Goal: Information Seeking & Learning: Compare options

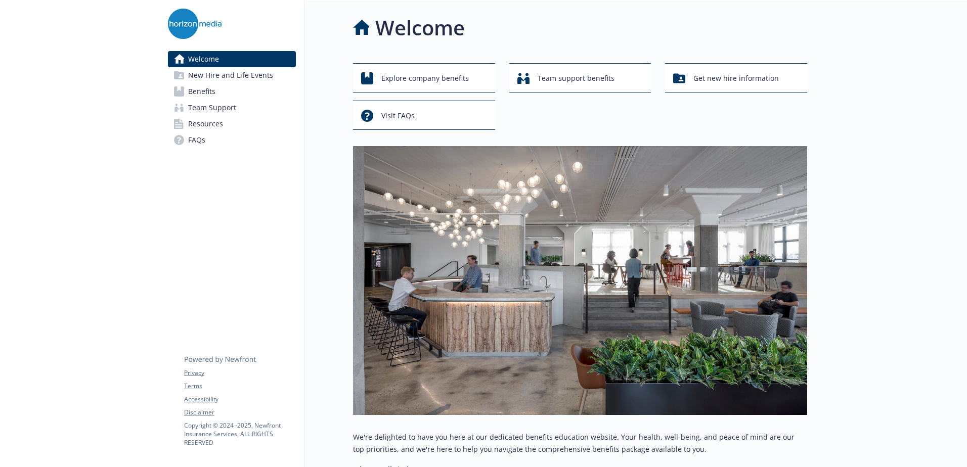
click at [214, 89] on span "Benefits" at bounding box center [201, 91] width 27 height 16
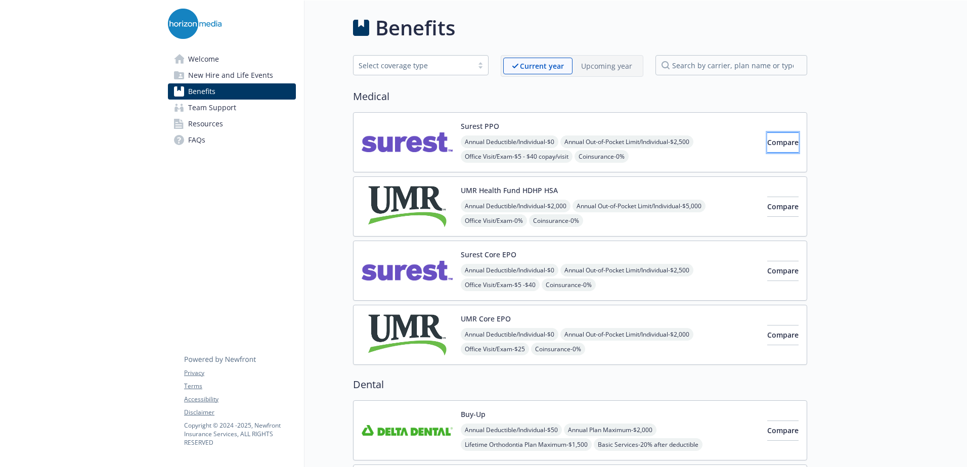
click at [772, 142] on span "Compare" at bounding box center [782, 142] width 31 height 10
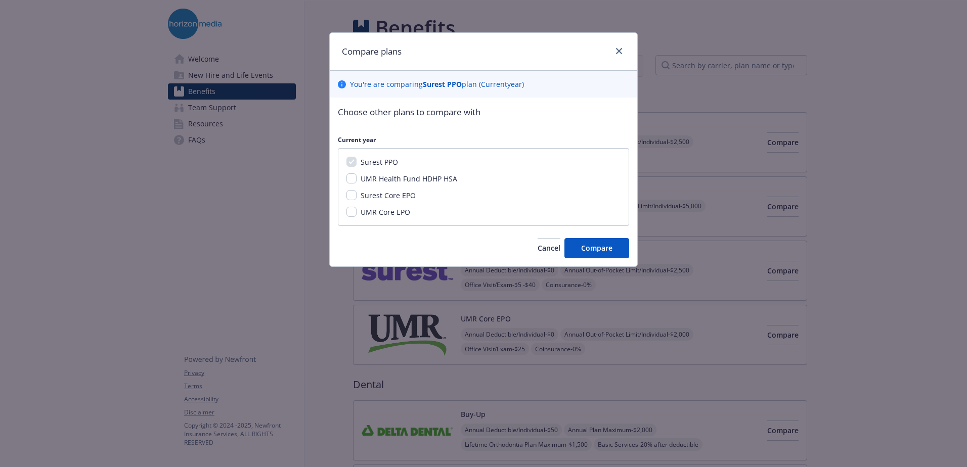
click at [696, 102] on div "Compare plans You ' re are comparing Surest PPO plan ( Current year) Choose oth…" at bounding box center [483, 233] width 967 height 467
click at [618, 49] on icon "close" at bounding box center [619, 51] width 6 height 6
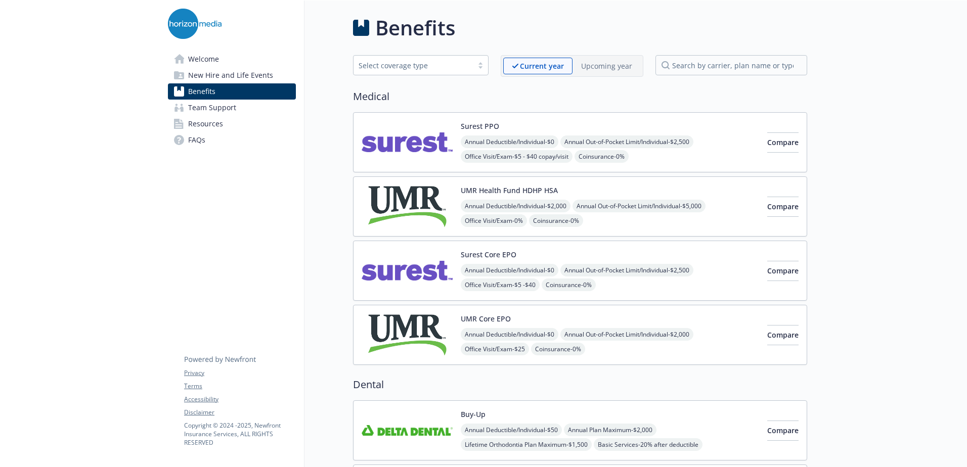
click at [606, 65] on p "Upcoming year" at bounding box center [606, 66] width 51 height 11
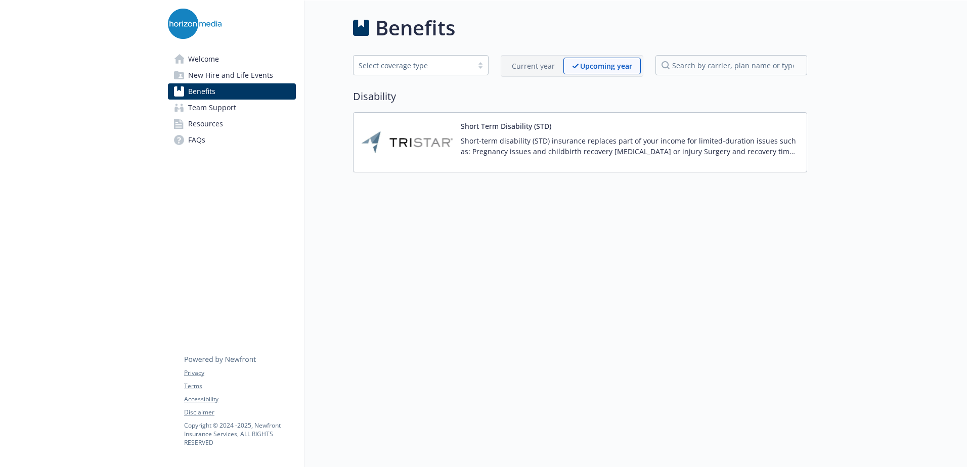
click at [554, 69] on p "Current year" at bounding box center [533, 66] width 43 height 11
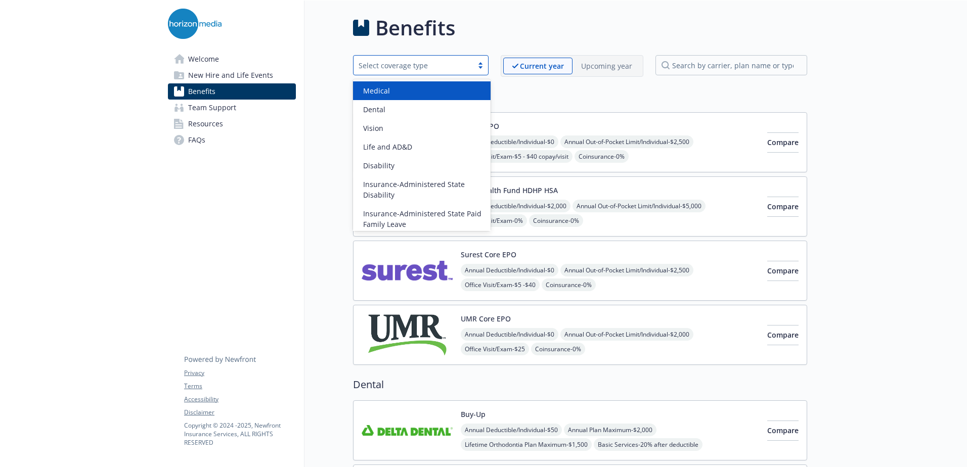
click at [450, 64] on div "Select coverage type" at bounding box center [412, 65] width 109 height 11
click at [573, 94] on h2 "Medical" at bounding box center [580, 96] width 454 height 15
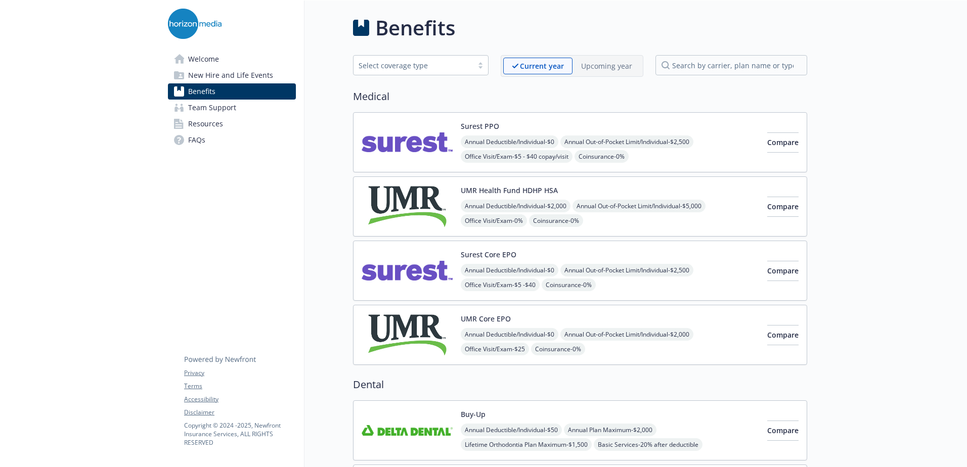
click at [596, 59] on div "Upcoming year" at bounding box center [606, 66] width 68 height 17
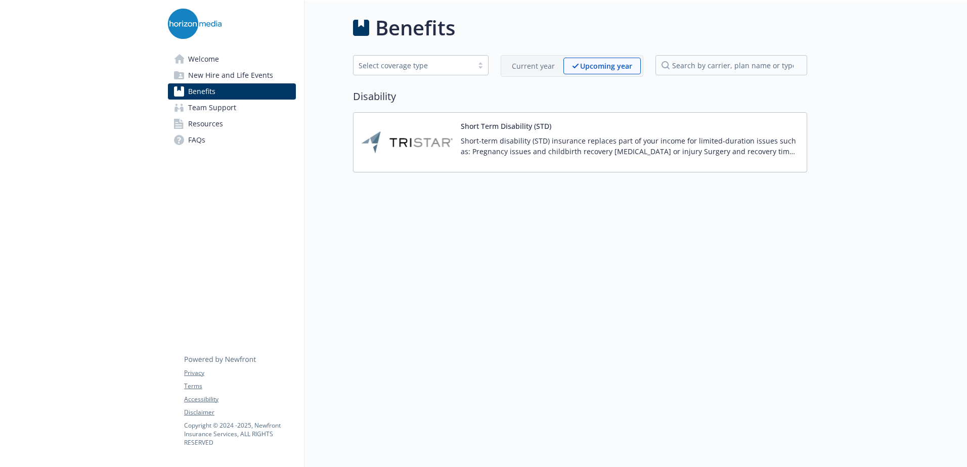
click at [523, 67] on p "Current year" at bounding box center [533, 66] width 43 height 11
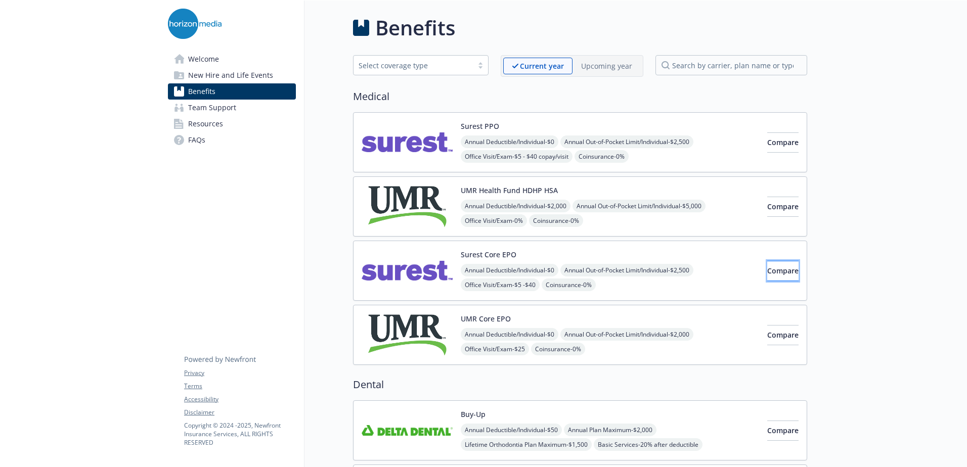
click at [767, 274] on span "Compare" at bounding box center [782, 271] width 31 height 10
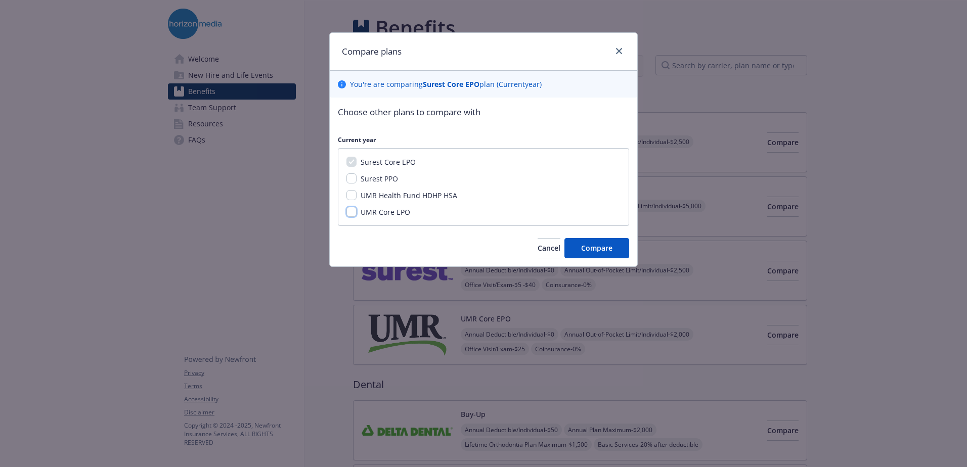
click at [349, 211] on input "UMR Core EPO" at bounding box center [351, 212] width 10 height 10
checkbox input "true"
click at [618, 251] on button "Compare" at bounding box center [596, 248] width 65 height 20
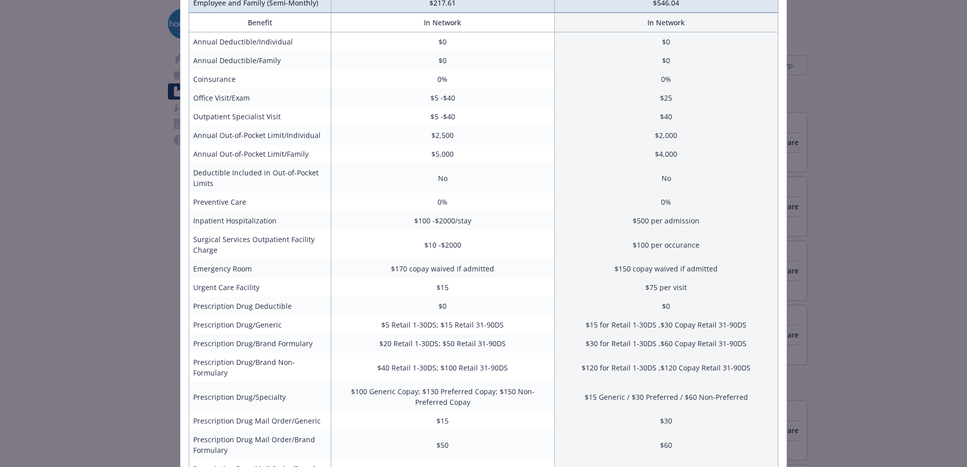
scroll to position [168, 0]
drag, startPoint x: 856, startPoint y: 215, endPoint x: 861, endPoint y: 213, distance: 5.3
click at [858, 214] on div "Benefits Info Surest Core EPO Current year UMR Core EPO Current year Employee O…" at bounding box center [483, 233] width 967 height 467
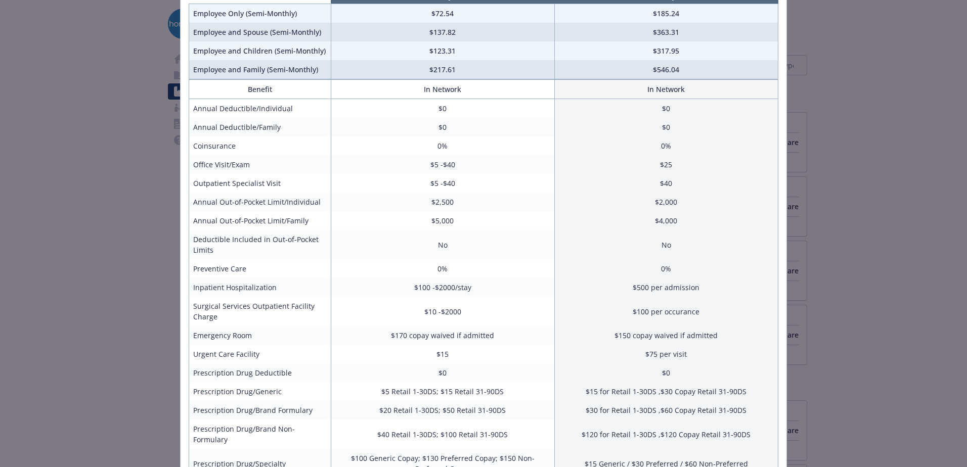
scroll to position [0, 0]
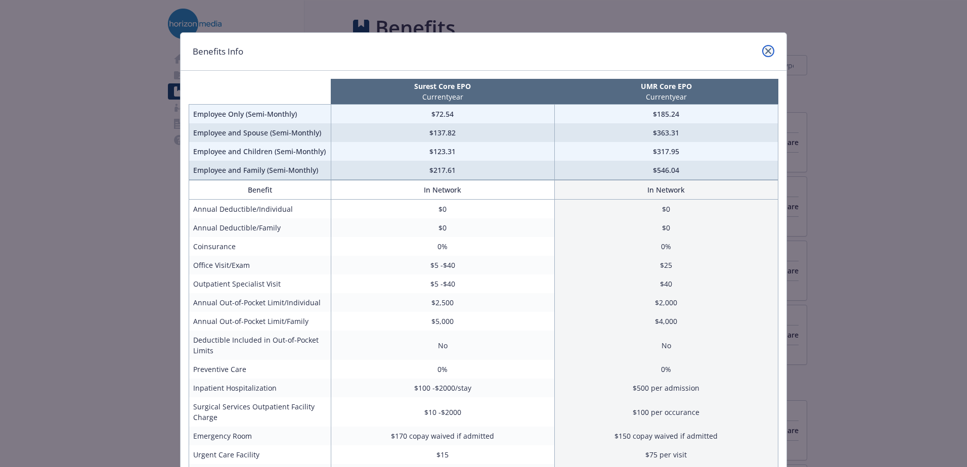
click at [766, 51] on icon "close" at bounding box center [768, 51] width 6 height 6
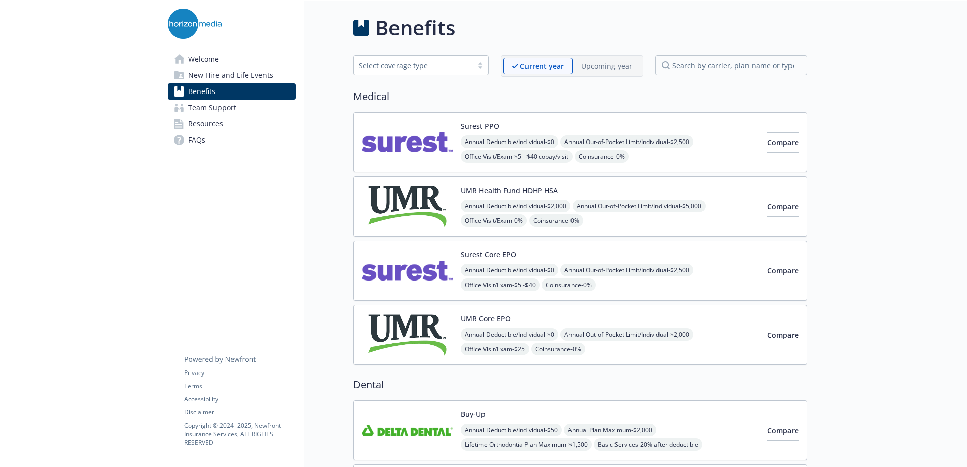
drag, startPoint x: 301, startPoint y: 243, endPoint x: 294, endPoint y: 99, distance: 143.7
click at [767, 268] on span "Compare" at bounding box center [782, 271] width 31 height 10
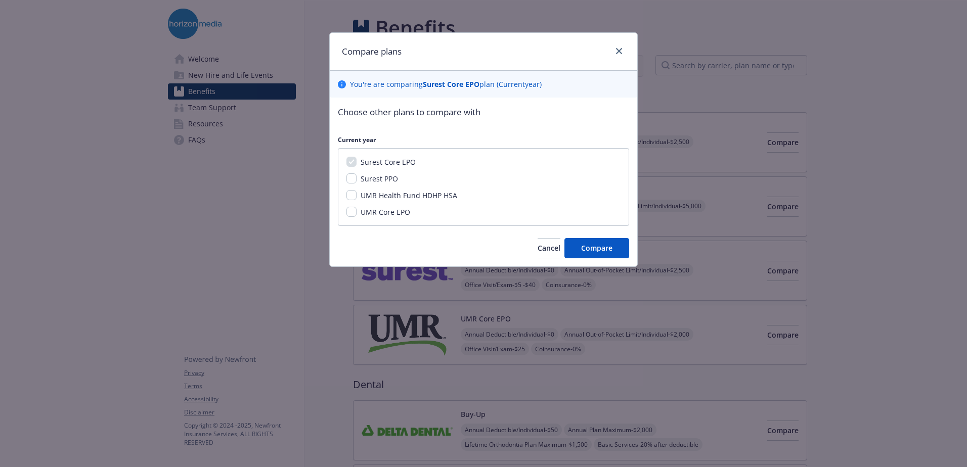
click at [398, 213] on span "UMR Core EPO" at bounding box center [385, 212] width 50 height 10
click at [356, 213] on input "UMR Core EPO" at bounding box center [351, 212] width 10 height 10
click at [381, 213] on span "UMR Core EPO" at bounding box center [385, 212] width 50 height 10
click at [372, 209] on span "UMR Core EPO" at bounding box center [385, 212] width 50 height 10
click at [356, 209] on input "UMR Core EPO" at bounding box center [351, 212] width 10 height 10
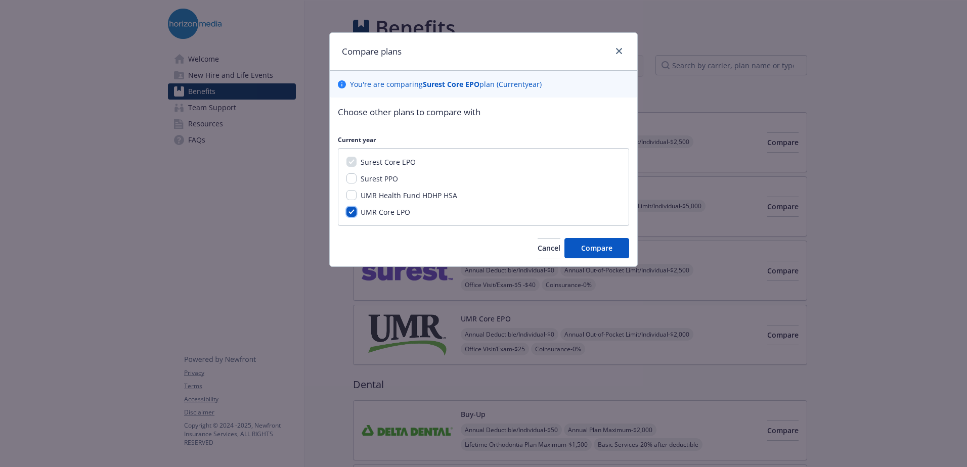
checkbox input "false"
click at [590, 249] on span "Compare" at bounding box center [596, 248] width 31 height 10
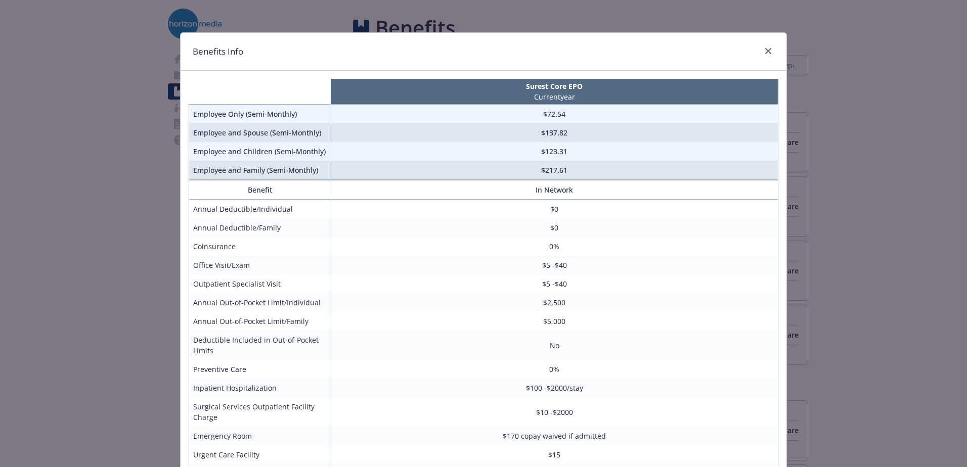
click at [827, 242] on div "Benefits Info Surest Core EPO Current year Employee Only (Semi-Monthly) $72.54 …" at bounding box center [483, 233] width 967 height 467
click at [764, 54] on link "close" at bounding box center [768, 51] width 12 height 12
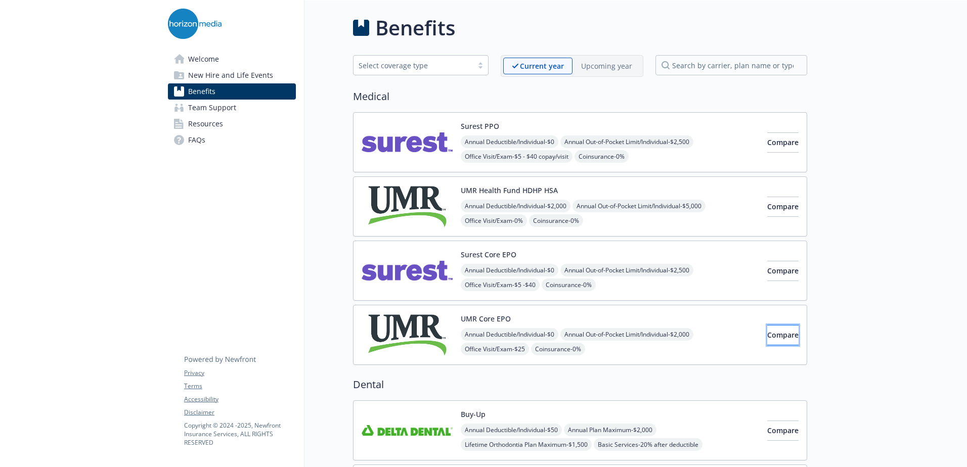
click at [770, 331] on span "Compare" at bounding box center [782, 335] width 31 height 10
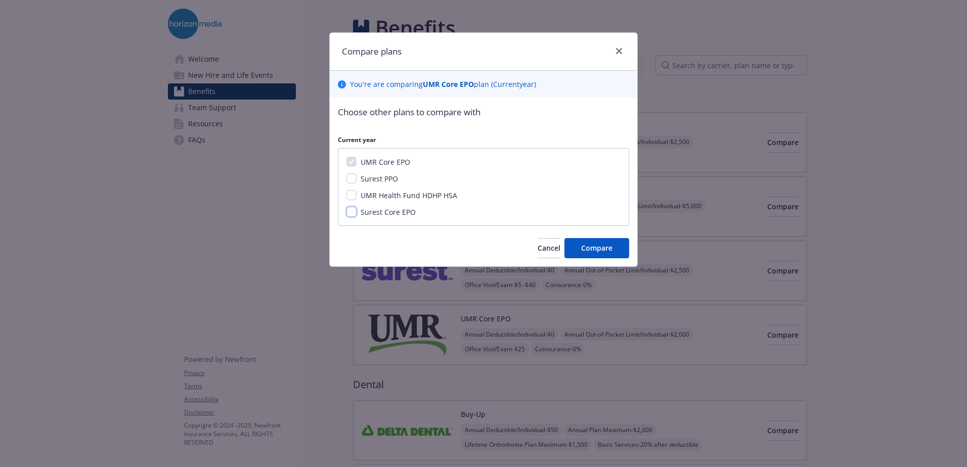
click at [355, 211] on input "Surest Core EPO" at bounding box center [351, 212] width 10 height 10
checkbox input "true"
click at [610, 247] on span "Compare" at bounding box center [596, 248] width 31 height 10
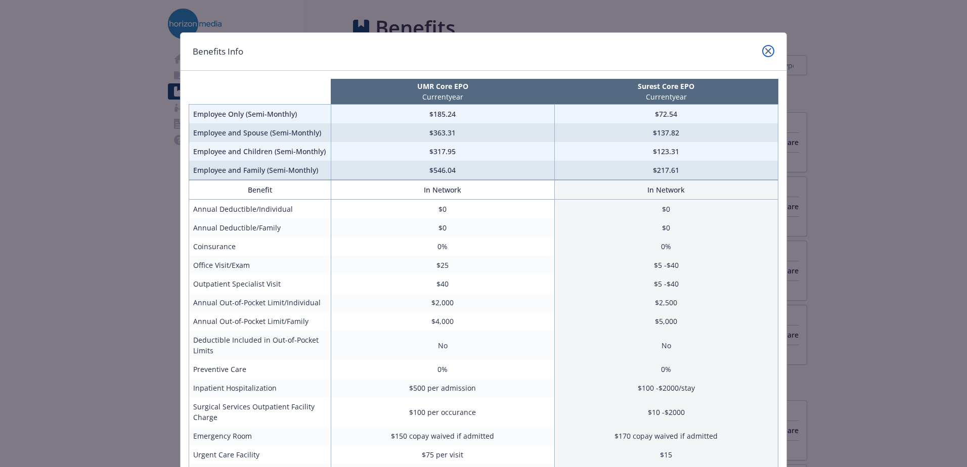
click at [768, 55] on link "close" at bounding box center [768, 51] width 12 height 12
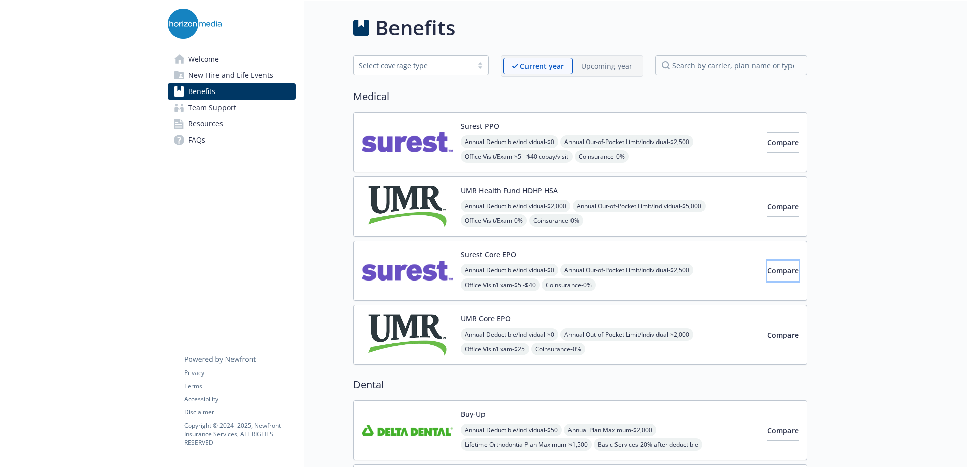
click at [772, 271] on span "Compare" at bounding box center [782, 271] width 31 height 10
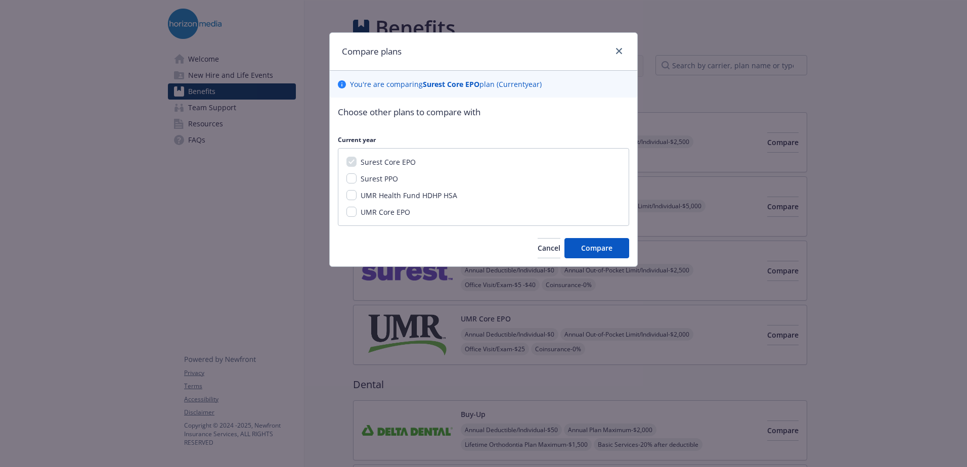
click at [380, 213] on span "UMR Core EPO" at bounding box center [385, 212] width 50 height 10
click at [356, 213] on input "UMR Core EPO" at bounding box center [351, 212] width 10 height 10
checkbox input "true"
click at [609, 242] on button "Compare" at bounding box center [596, 248] width 65 height 20
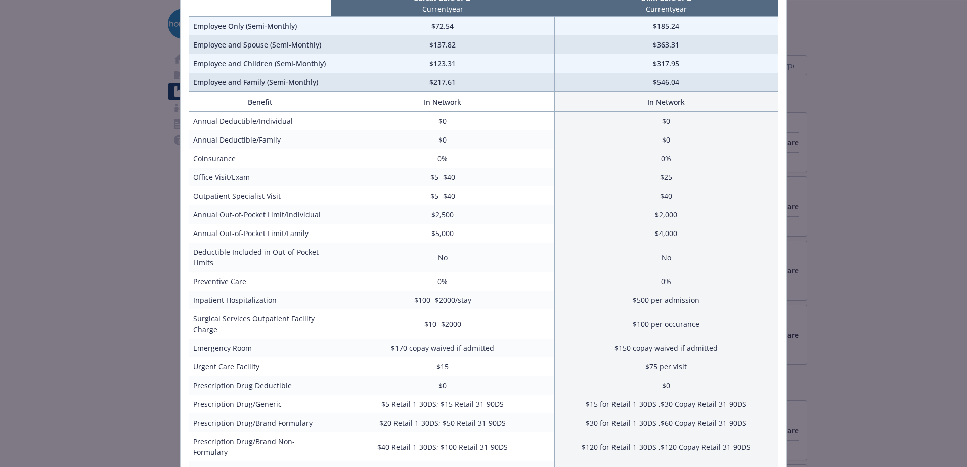
scroll to position [152, 0]
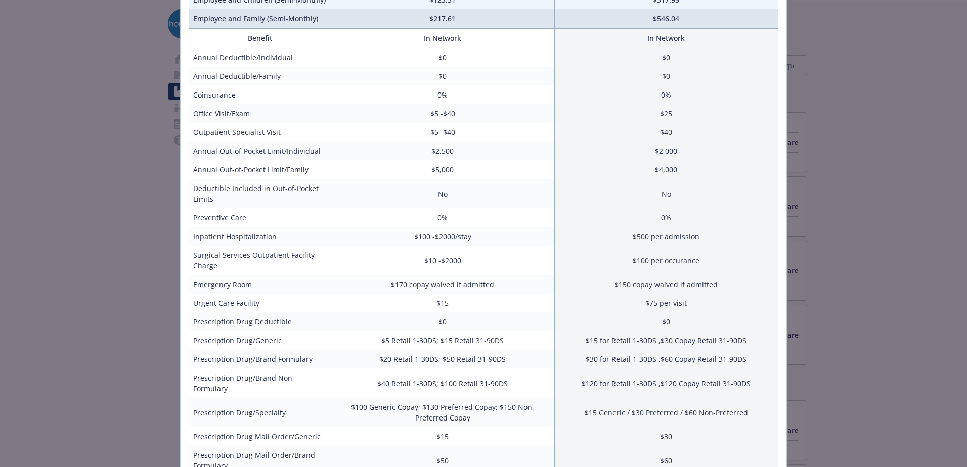
click at [544, 178] on td "$5,000" at bounding box center [442, 169] width 223 height 19
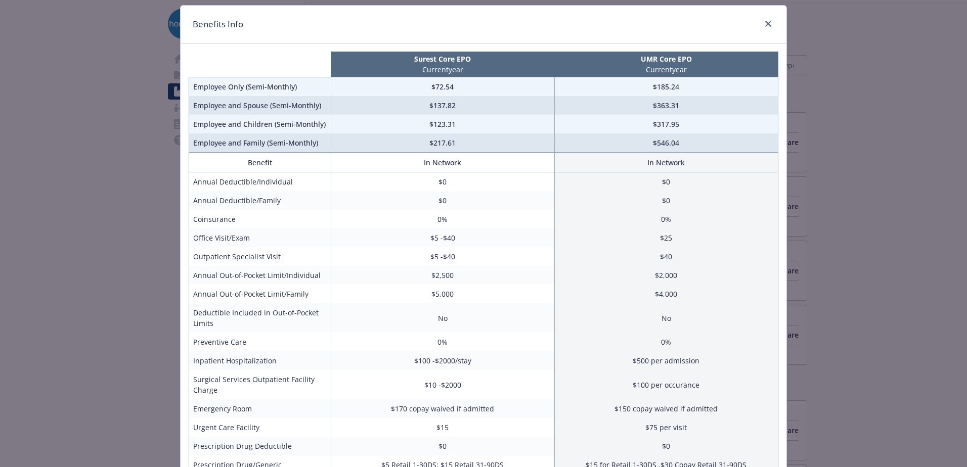
scroll to position [51, 0]
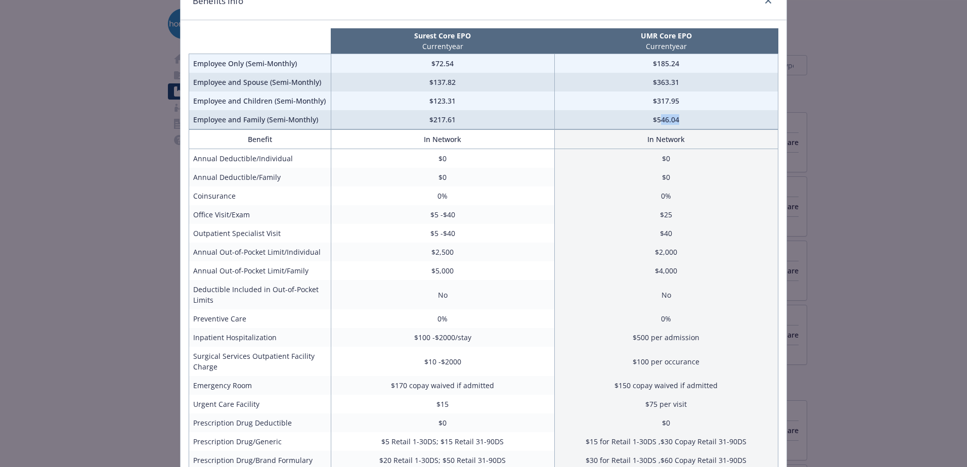
drag, startPoint x: 666, startPoint y: 118, endPoint x: 696, endPoint y: 121, distance: 29.4
click at [696, 121] on td "$546.04" at bounding box center [665, 119] width 223 height 19
drag, startPoint x: 696, startPoint y: 121, endPoint x: 721, endPoint y: 161, distance: 47.7
click at [721, 161] on td "$0" at bounding box center [665, 158] width 223 height 19
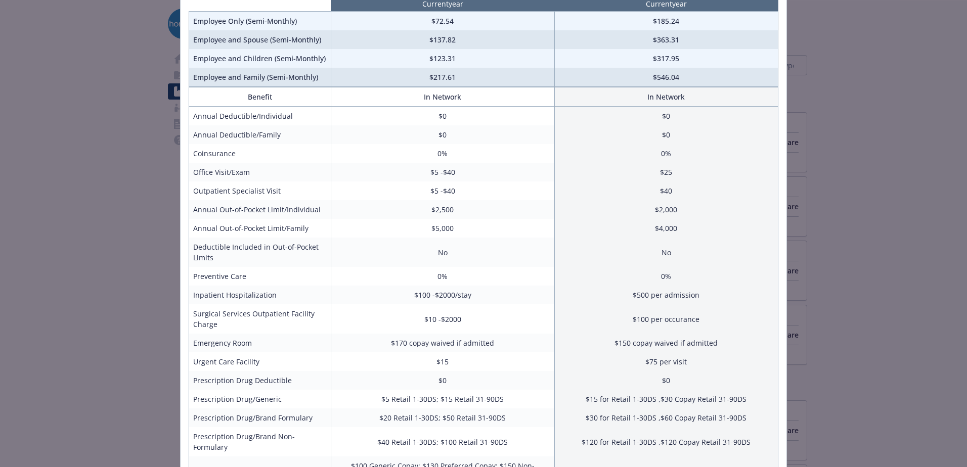
scroll to position [152, 0]
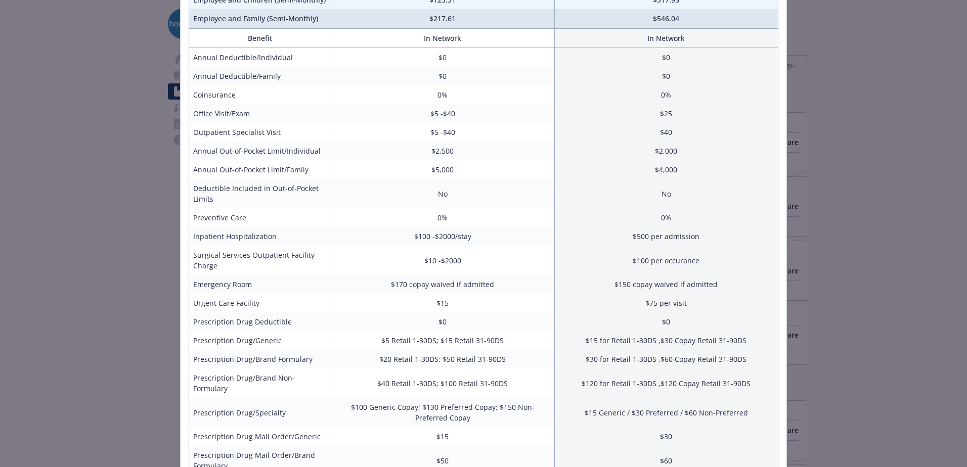
drag, startPoint x: 630, startPoint y: 262, endPoint x: 634, endPoint y: 251, distance: 11.5
click at [630, 262] on td "$100 per occurance" at bounding box center [665, 260] width 223 height 29
drag, startPoint x: 657, startPoint y: 236, endPoint x: 727, endPoint y: 238, distance: 69.8
click at [727, 238] on td "$500 per admission" at bounding box center [665, 236] width 223 height 19
drag, startPoint x: 727, startPoint y: 238, endPoint x: 726, endPoint y: 256, distance: 18.2
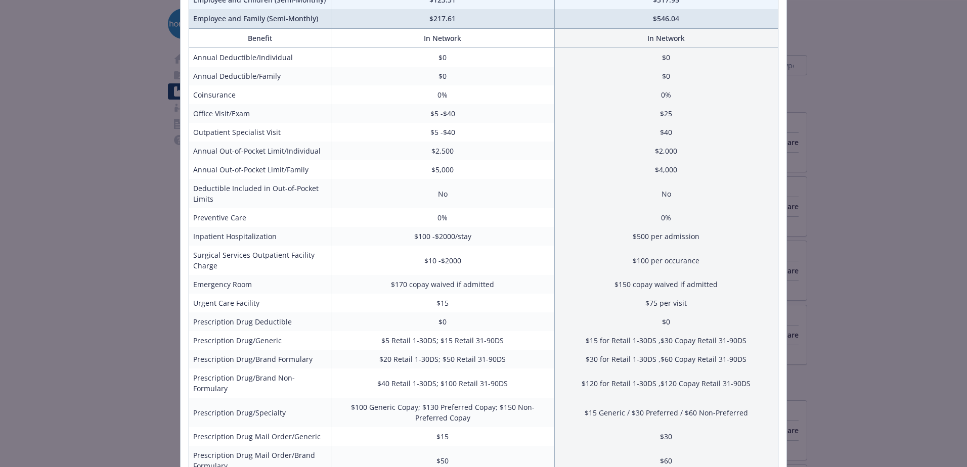
click at [726, 256] on td "$100 per occurance" at bounding box center [665, 260] width 223 height 29
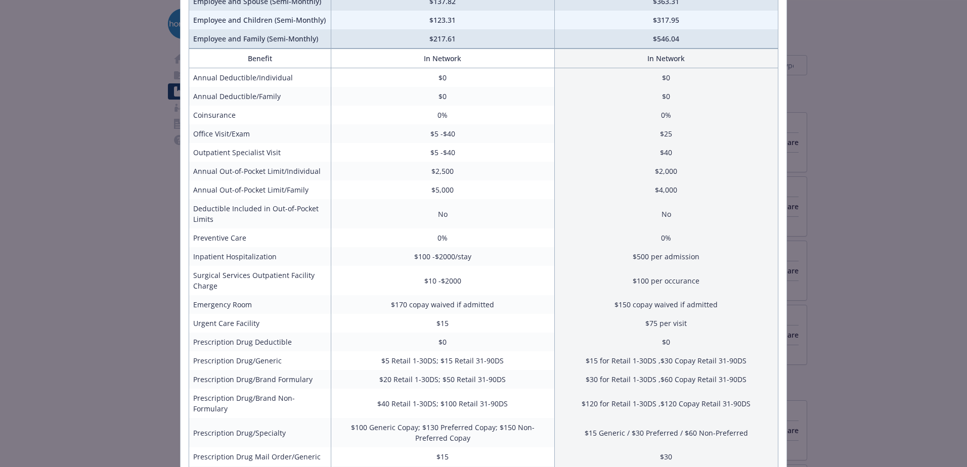
scroll to position [156, 0]
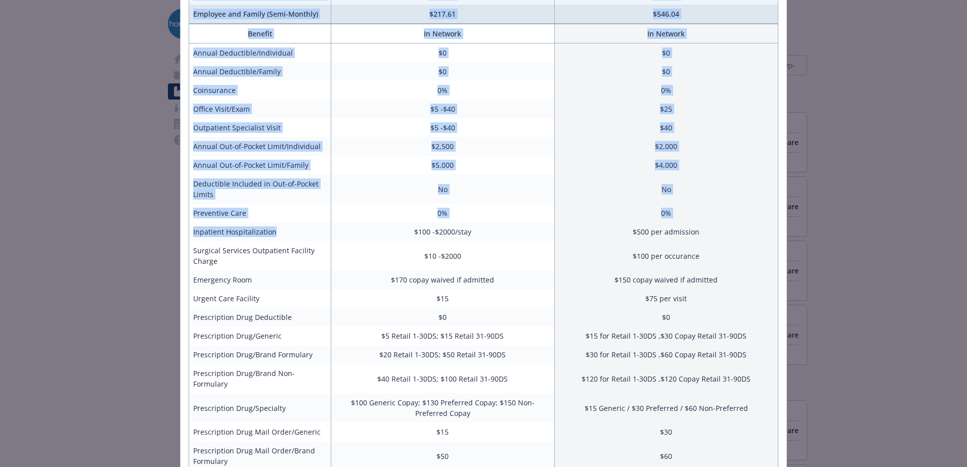
drag, startPoint x: 277, startPoint y: 229, endPoint x: 185, endPoint y: 232, distance: 92.6
click at [189, 232] on table "Benefit In Network In Network Annual Deductible/Individual $0 $0 Annual Deducti…" at bounding box center [483, 281] width 589 height 514
click at [312, 238] on td "Inpatient Hospitalization" at bounding box center [260, 231] width 142 height 19
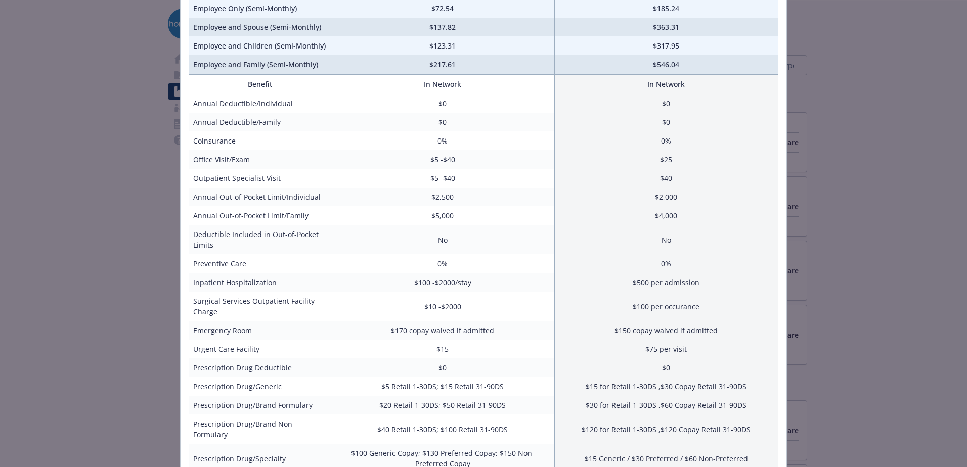
scroll to position [0, 0]
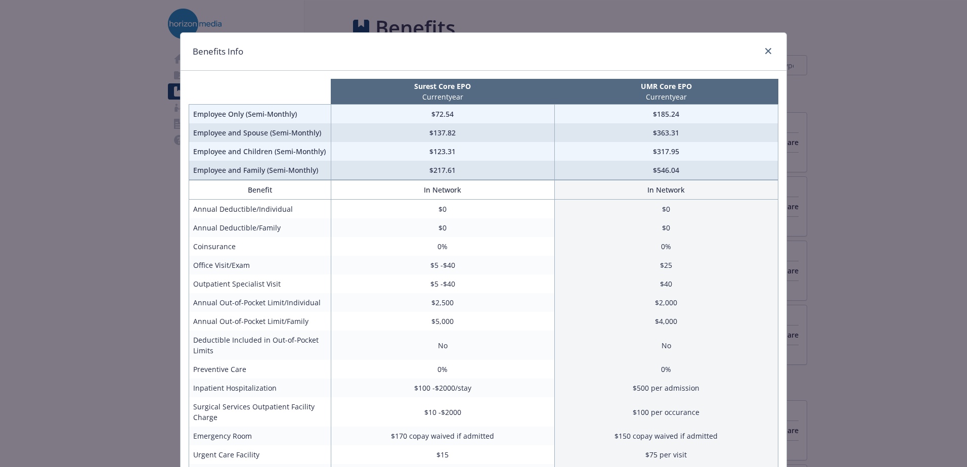
click at [524, 20] on div "Benefits Info Surest Core EPO Current year UMR Core EPO Current year Employee O…" at bounding box center [483, 233] width 967 height 467
click at [766, 54] on link "close" at bounding box center [768, 51] width 12 height 12
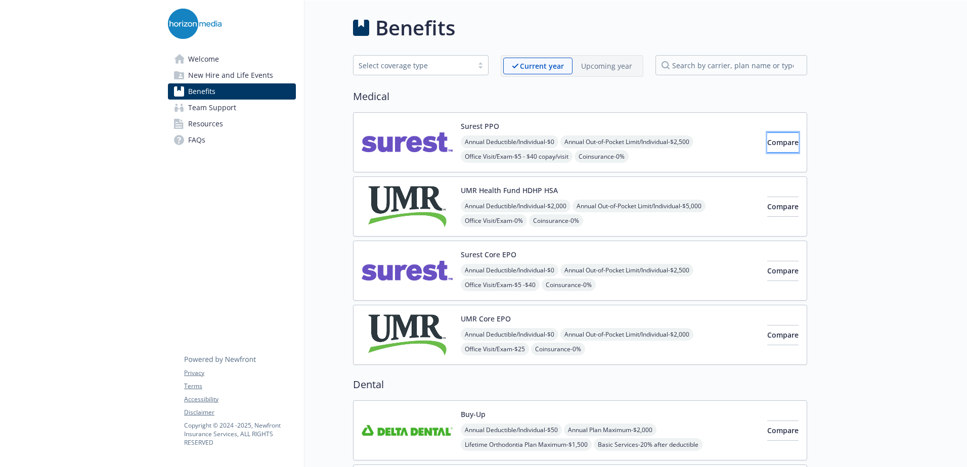
click at [767, 134] on button "Compare" at bounding box center [782, 142] width 31 height 20
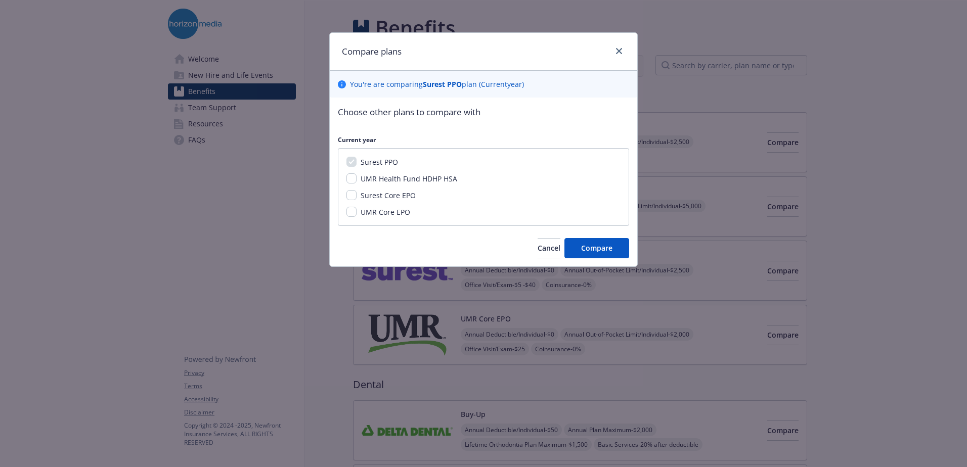
click at [409, 197] on span "Surest Core EPO" at bounding box center [387, 196] width 55 height 10
click at [356, 197] on input "Surest Core EPO" at bounding box center [351, 195] width 10 height 10
checkbox input "true"
click at [570, 242] on button "Compare" at bounding box center [596, 248] width 65 height 20
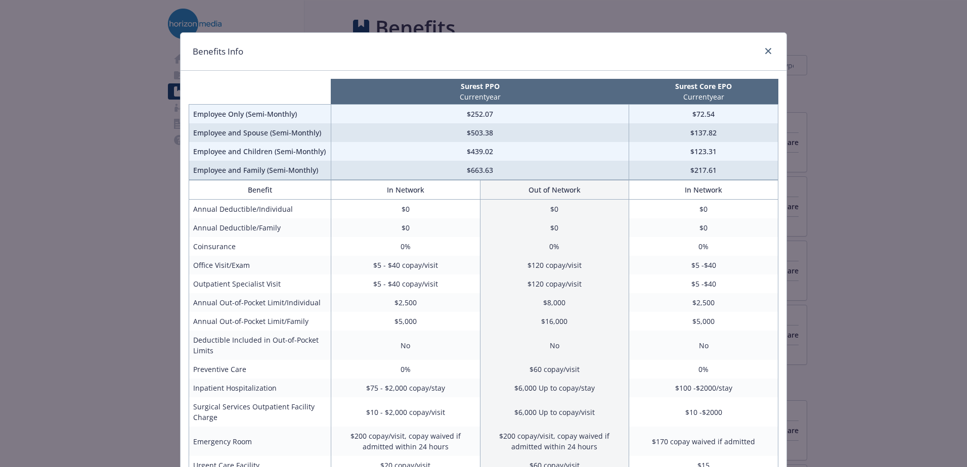
click at [803, 173] on div "Benefits Info Surest PPO Current year Surest Core EPO Current year Employee Onl…" at bounding box center [483, 233] width 967 height 467
click at [768, 50] on link "close" at bounding box center [768, 51] width 12 height 12
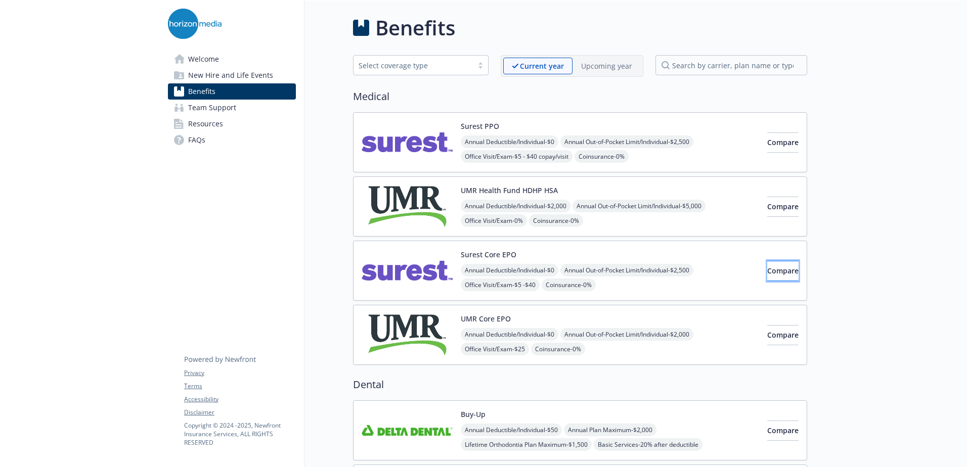
click at [767, 277] on button "Compare" at bounding box center [782, 271] width 31 height 20
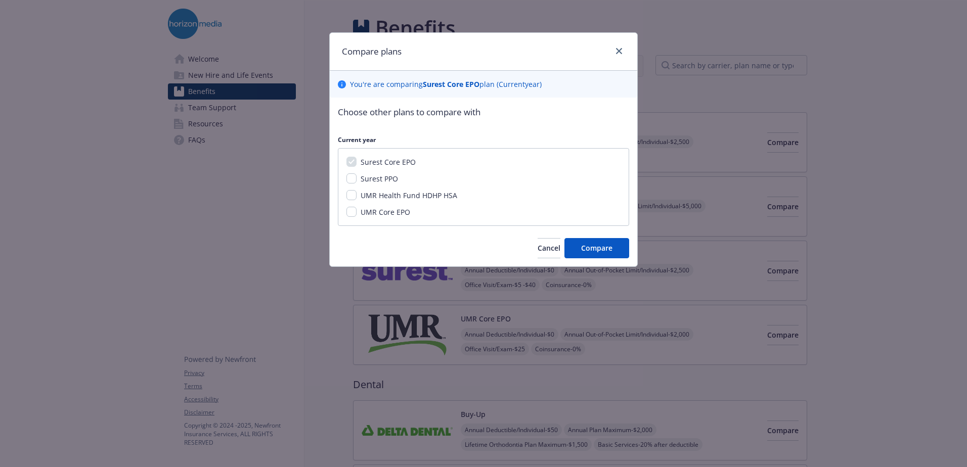
click at [395, 213] on span "UMR Core EPO" at bounding box center [385, 212] width 50 height 10
click at [356, 213] on input "UMR Core EPO" at bounding box center [351, 212] width 10 height 10
checkbox input "true"
click at [583, 246] on span "Compare" at bounding box center [596, 248] width 31 height 10
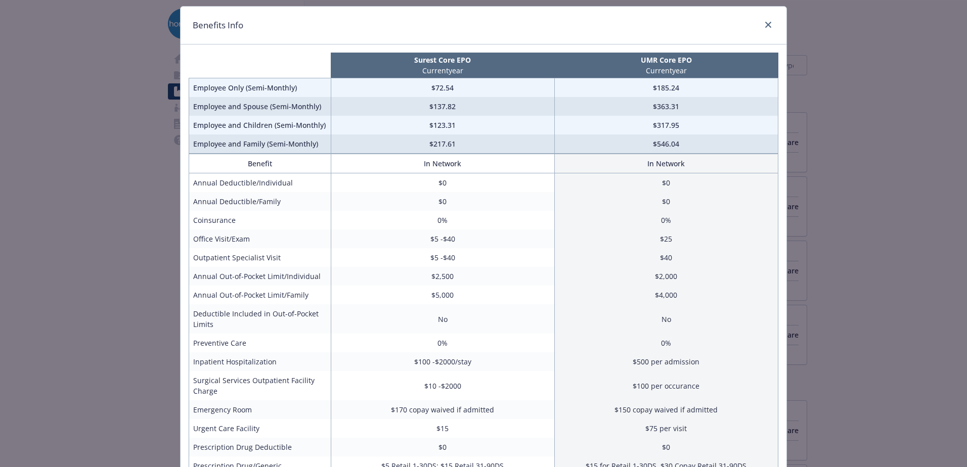
scroll to position [51, 0]
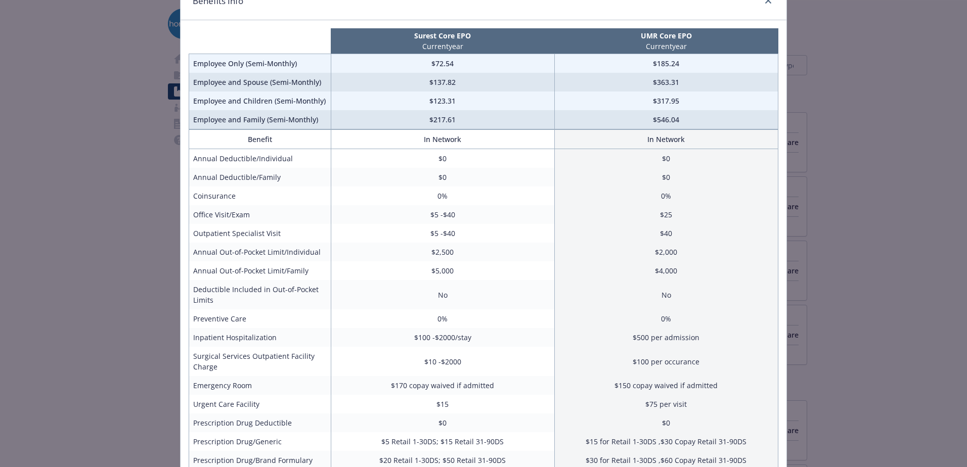
click at [882, 233] on div "Benefits Info Surest Core EPO Current year UMR Core EPO Current year Employee O…" at bounding box center [483, 233] width 967 height 467
